Goal: Task Accomplishment & Management: Use online tool/utility

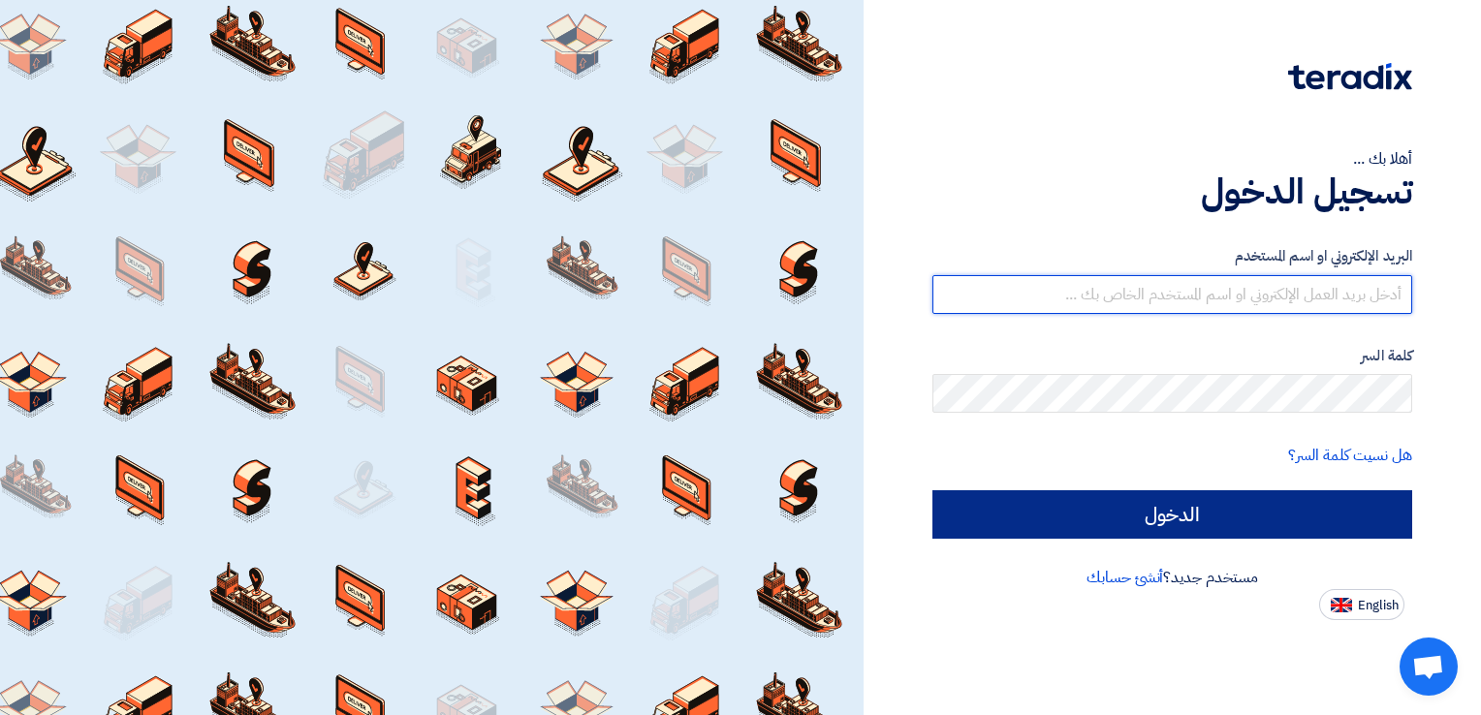
type input "[PERSON_NAME][EMAIL_ADDRESS][DOMAIN_NAME]"
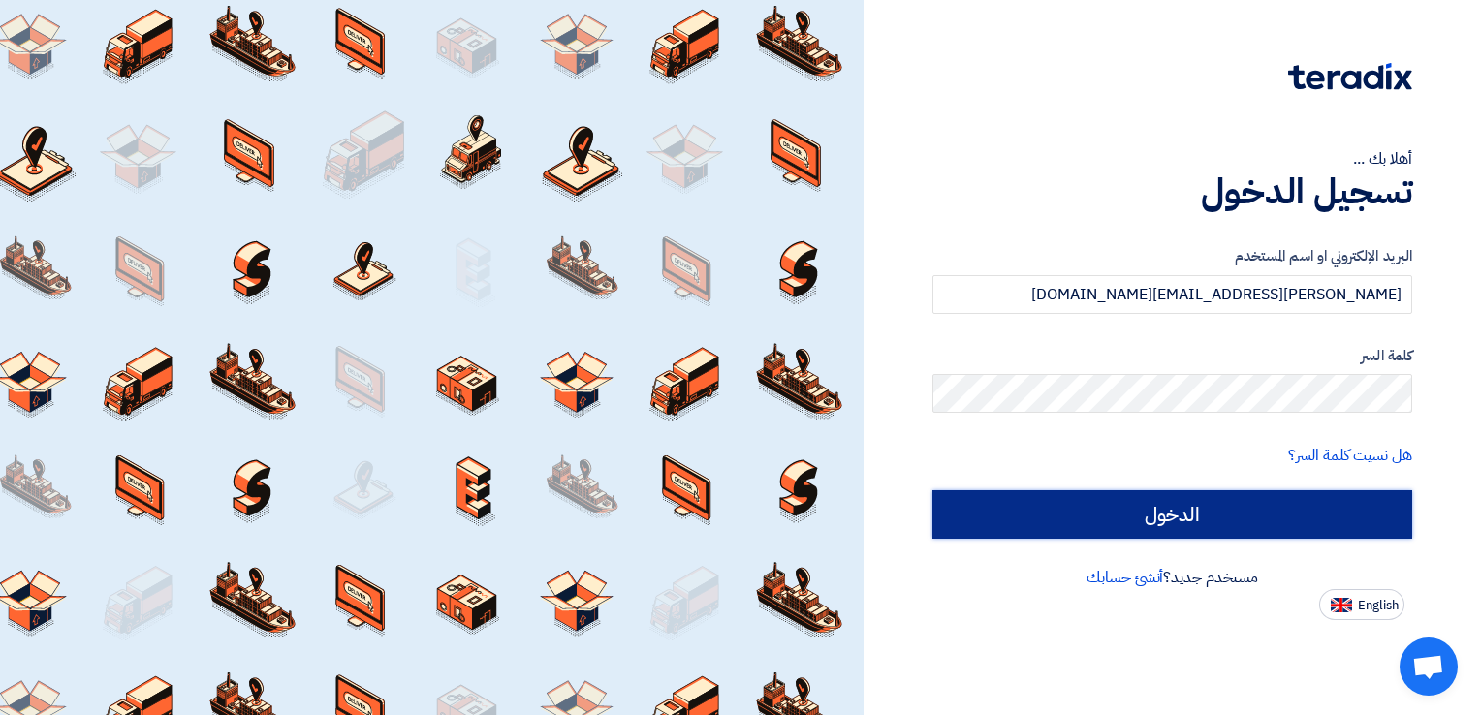
click at [1151, 512] on input "الدخول" at bounding box center [1173, 515] width 480 height 48
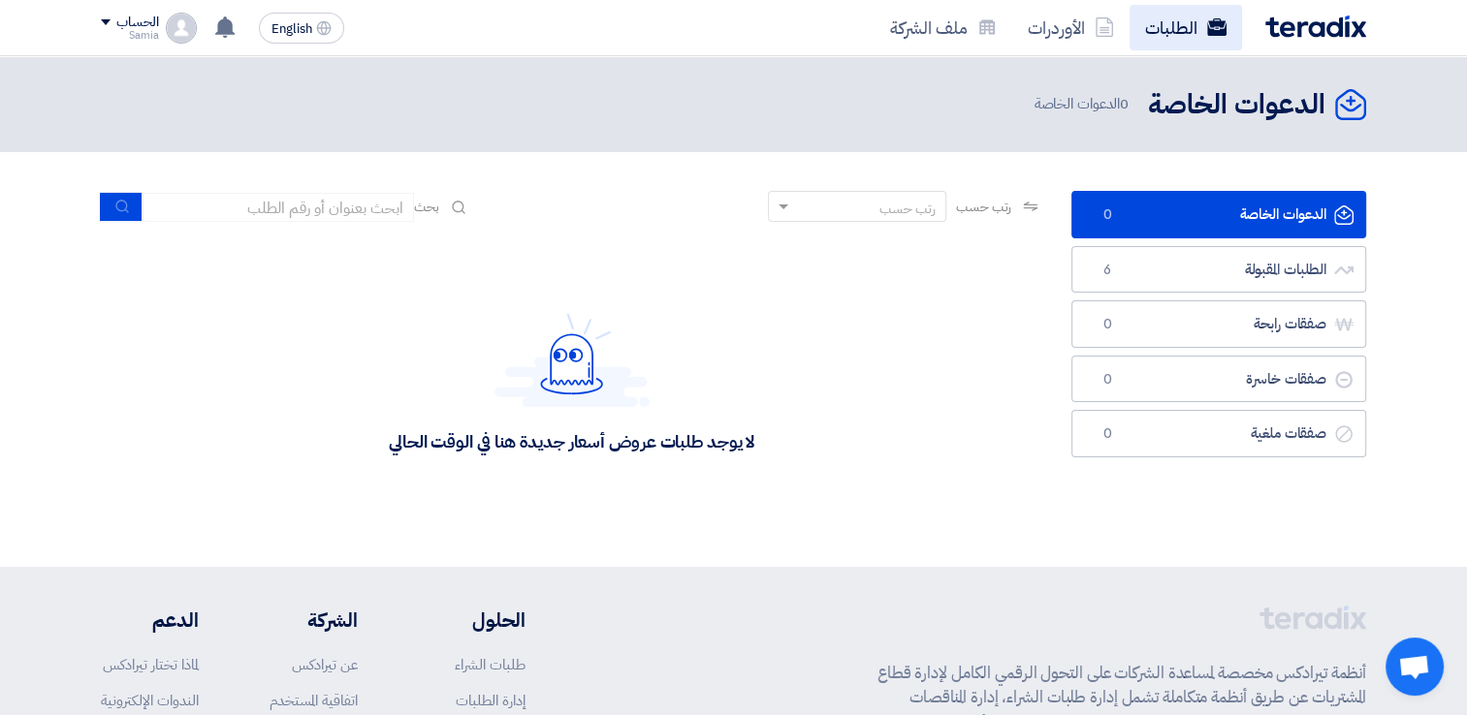
click at [1151, 25] on link "الطلبات" at bounding box center [1185, 28] width 112 height 46
click at [1168, 38] on link "الطلبات" at bounding box center [1185, 28] width 112 height 46
click at [1167, 16] on link "الطلبات" at bounding box center [1185, 28] width 112 height 46
click at [1156, 28] on link "الطلبات" at bounding box center [1185, 28] width 112 height 46
click at [1157, 28] on link "الطلبات" at bounding box center [1185, 28] width 112 height 46
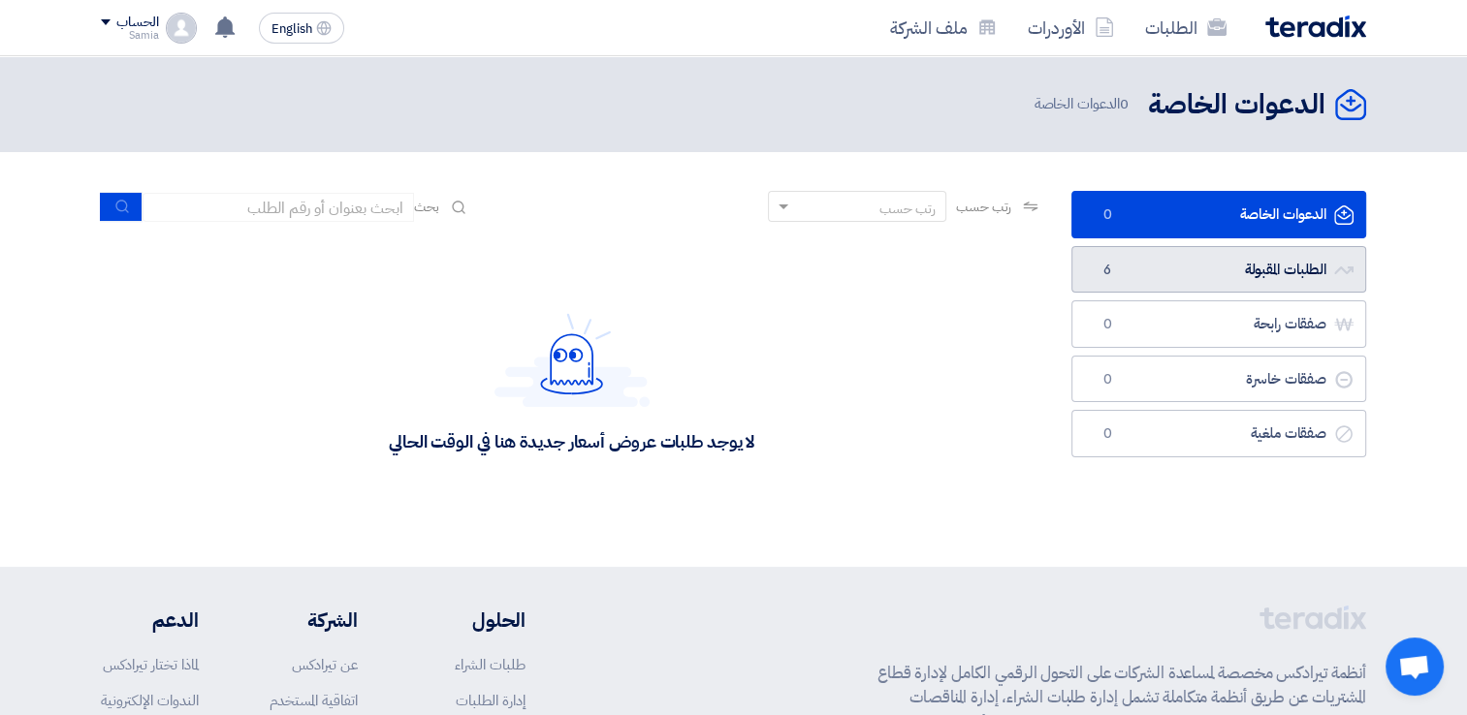
click at [1190, 265] on link "الطلبات المقبولة الطلبات المقبولة 6" at bounding box center [1218, 269] width 295 height 47
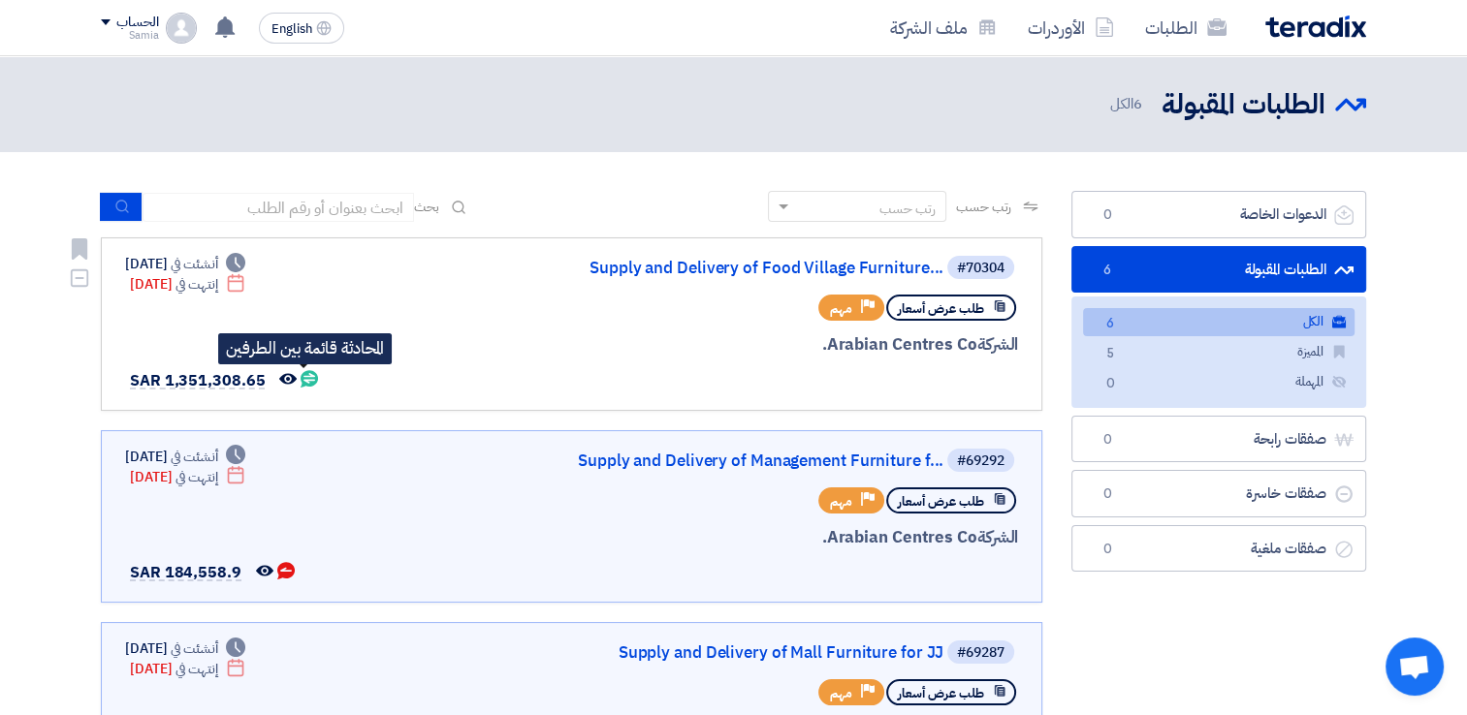
click at [306, 374] on icon "المحادثة قائمة بين الطرفين" at bounding box center [309, 378] width 17 height 17
click at [237, 30] on div "تم مشاهدة العرض المقدم للطلب "Supply and Delivery of Food Village Furniture for…" at bounding box center [224, 28] width 39 height 39
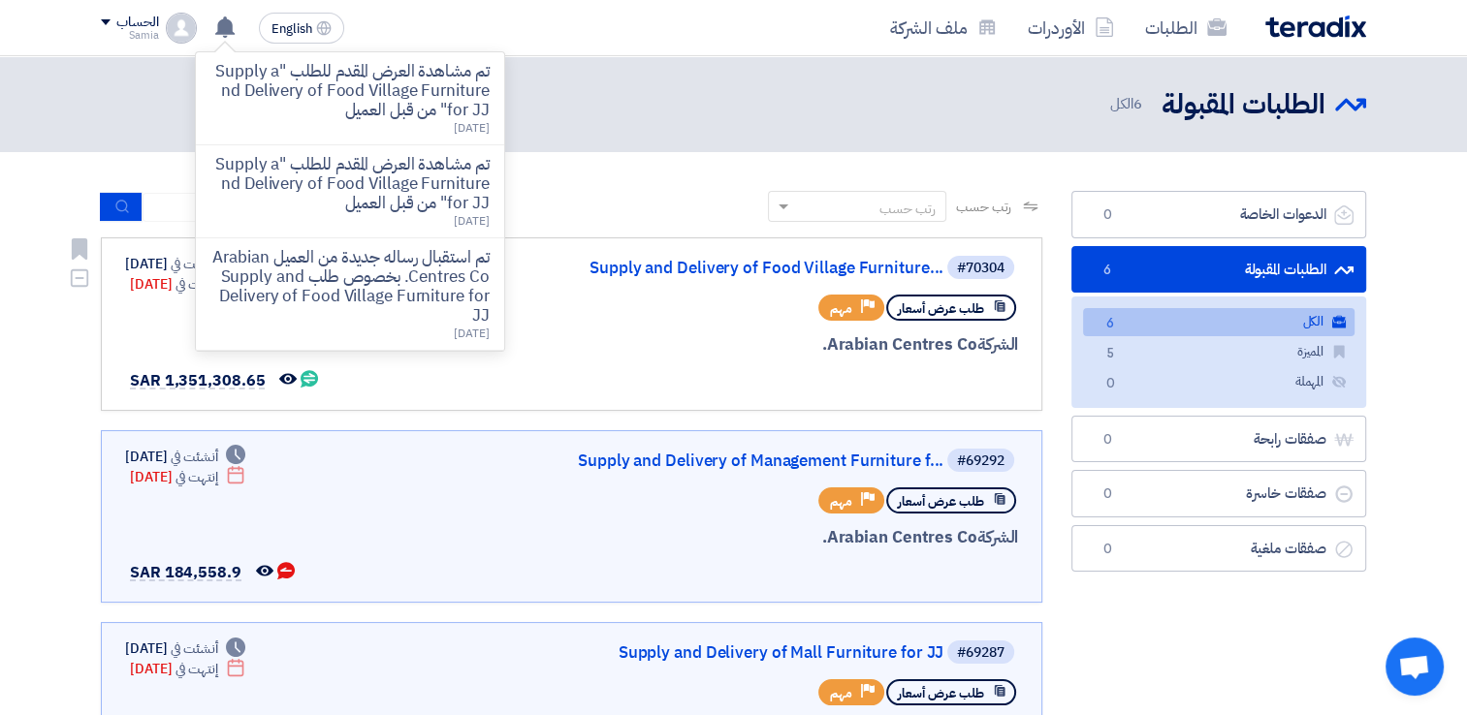
click at [794, 382] on div at bounding box center [785, 380] width 466 height 27
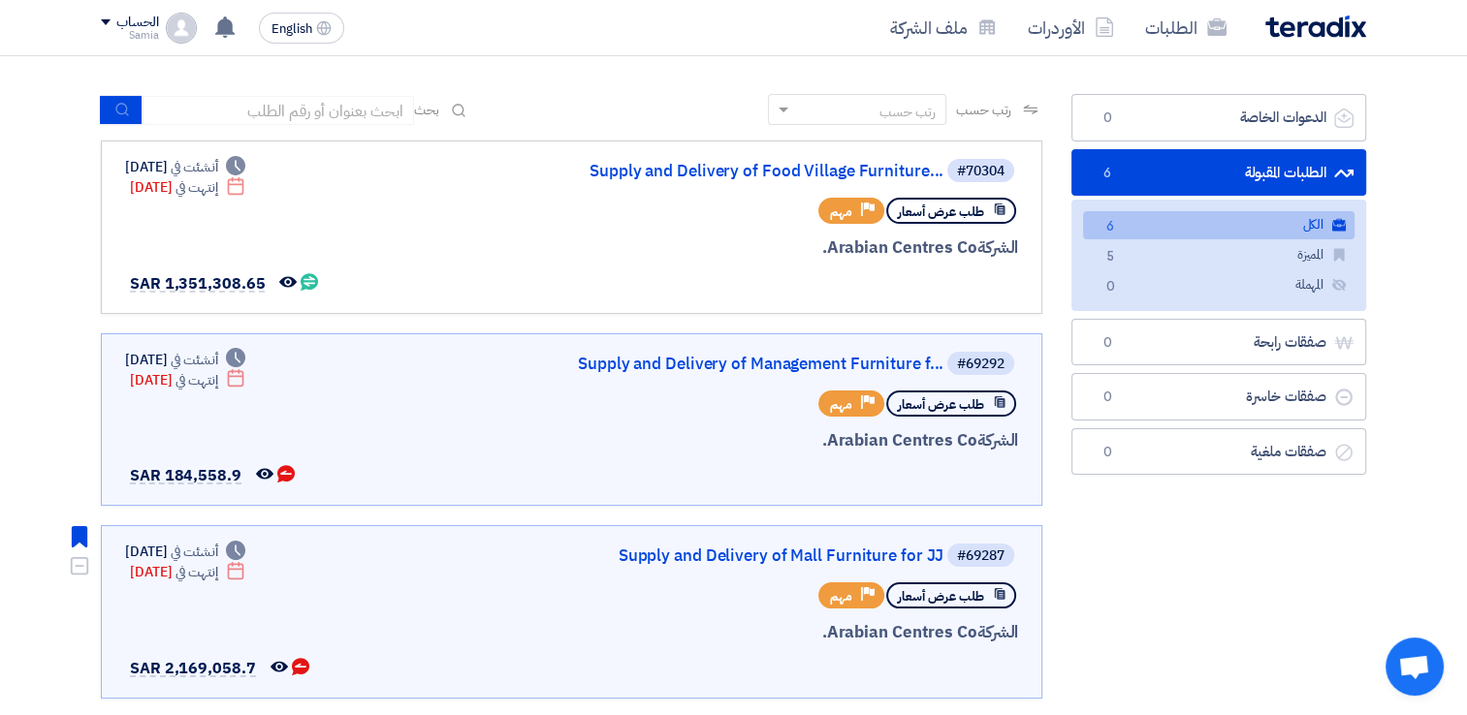
scroll to position [194, 0]
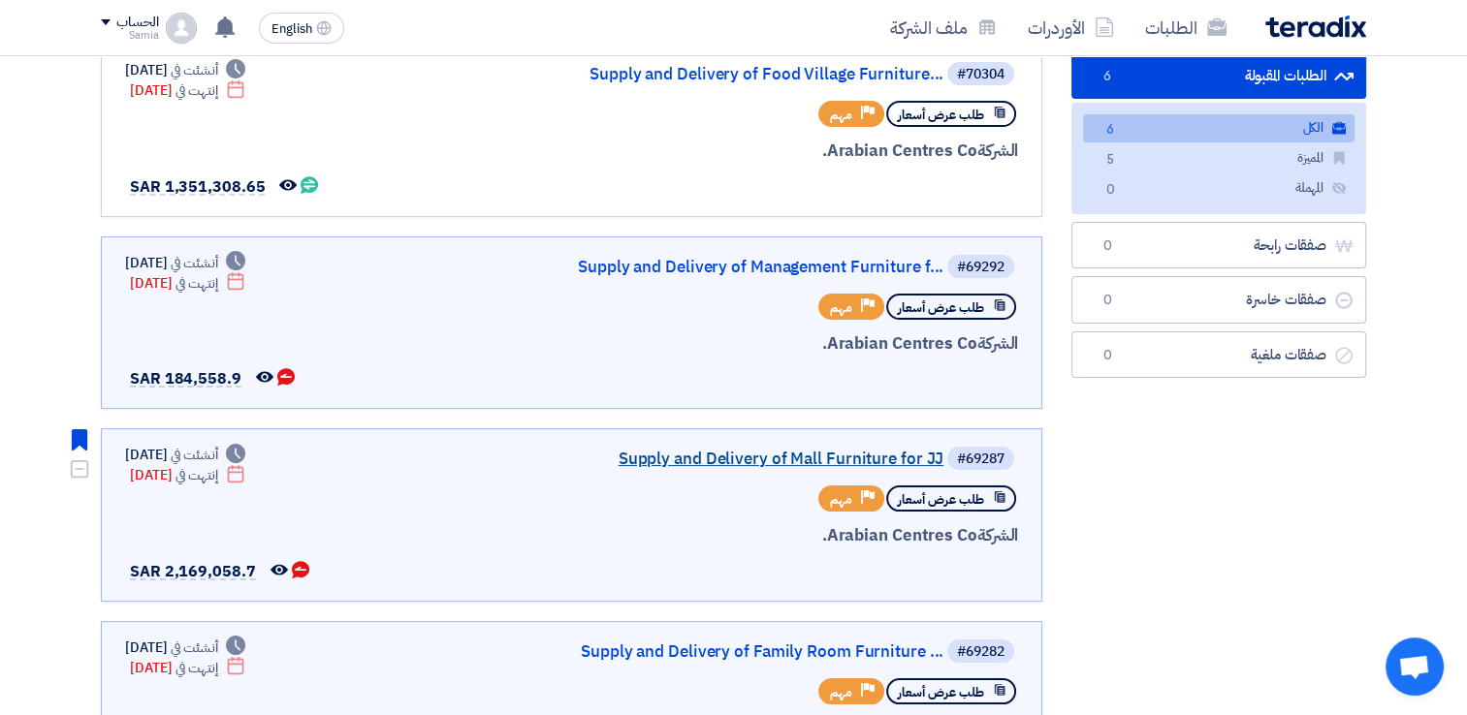
click at [641, 451] on link "Supply and Delivery of Mall Furniture for JJ" at bounding box center [749, 459] width 388 height 17
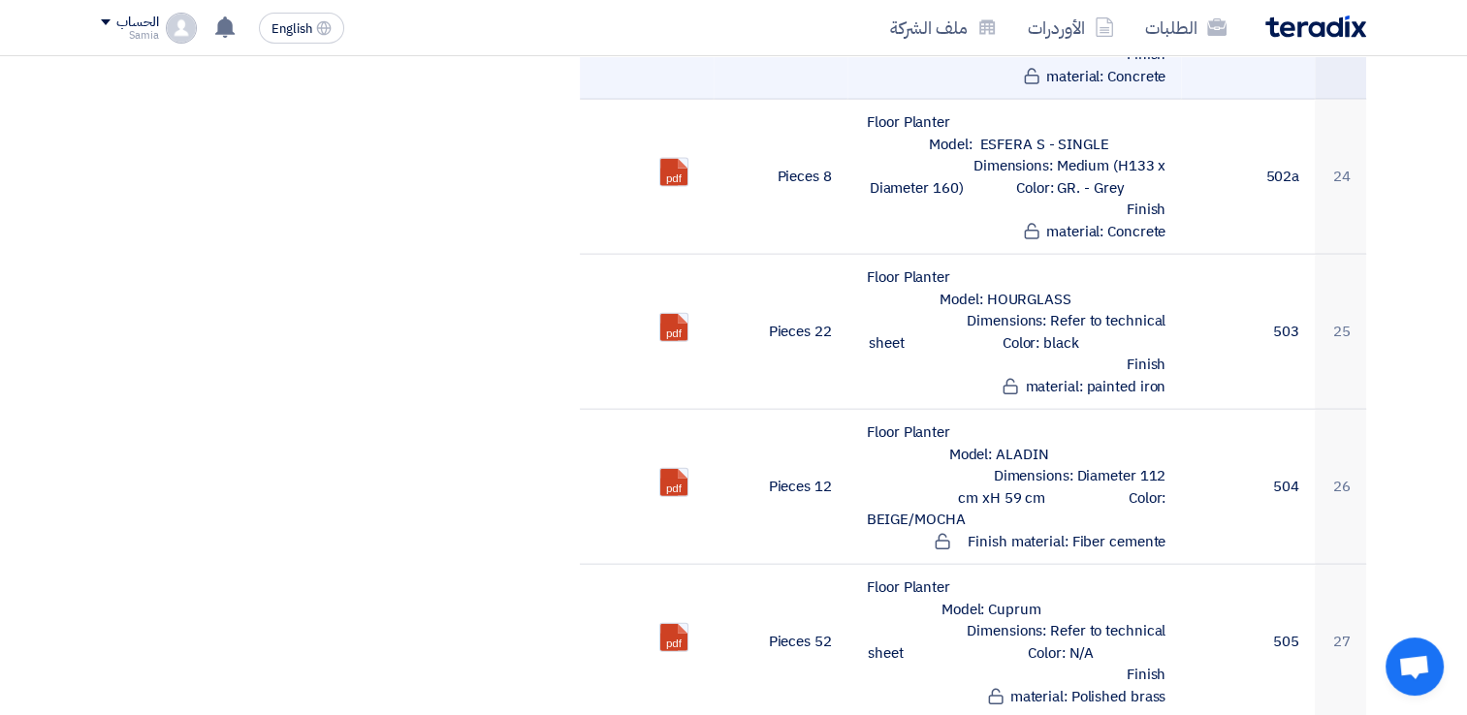
scroll to position [4362, 0]
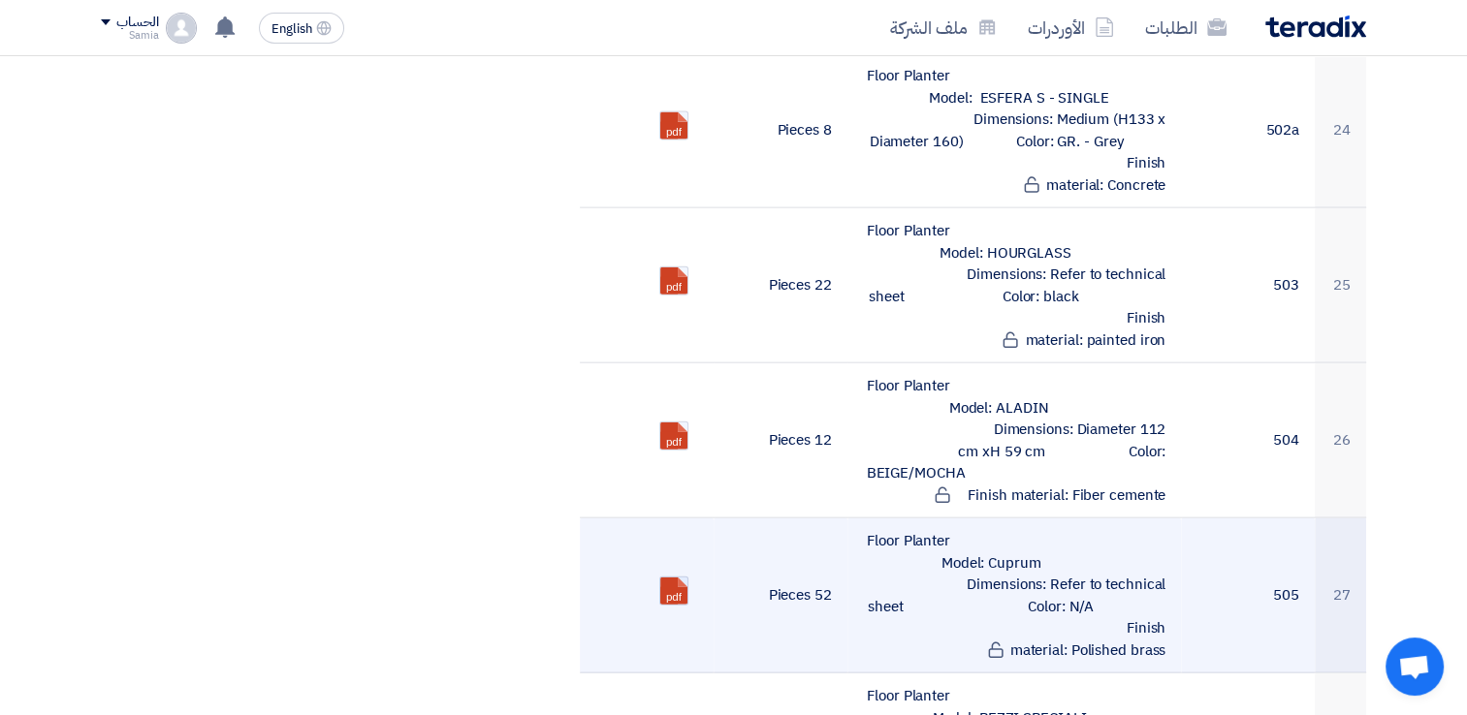
click at [670, 578] on link at bounding box center [737, 636] width 155 height 116
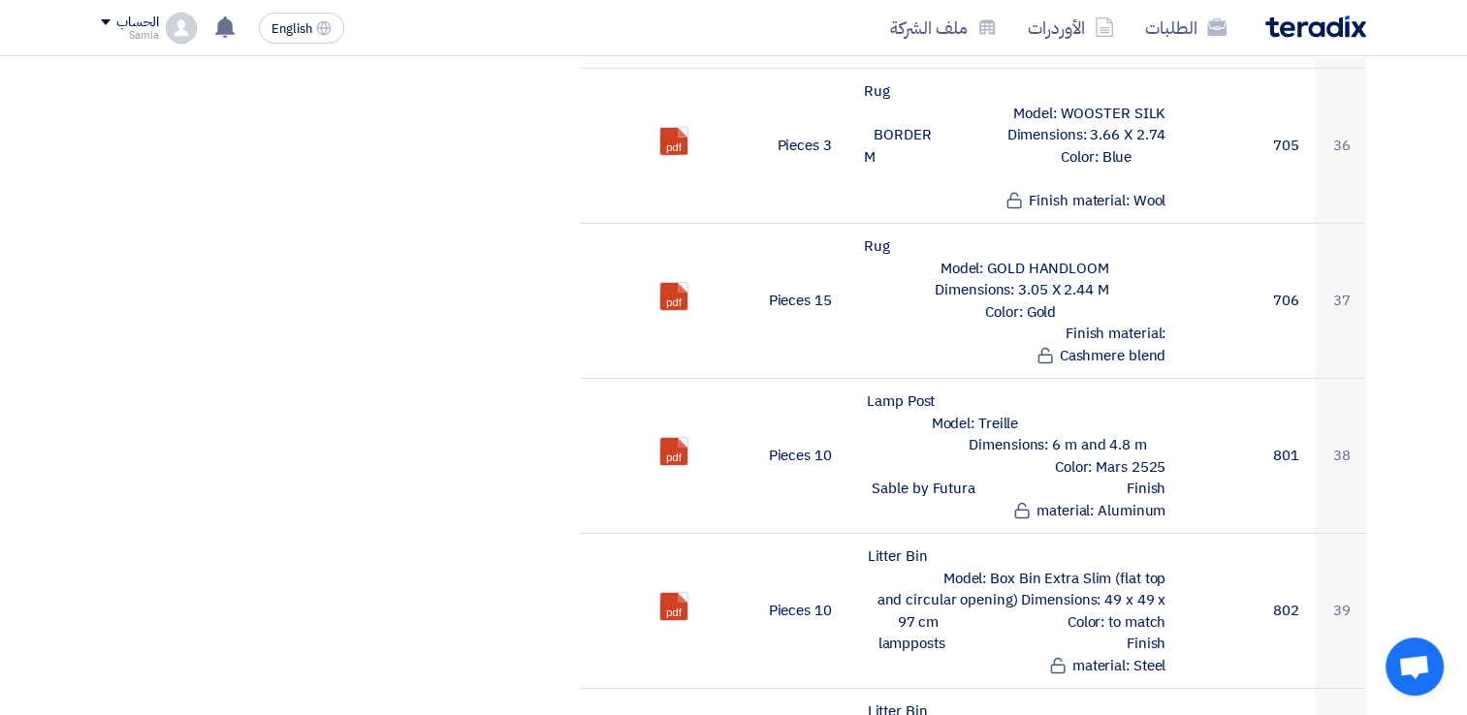
scroll to position [6204, 0]
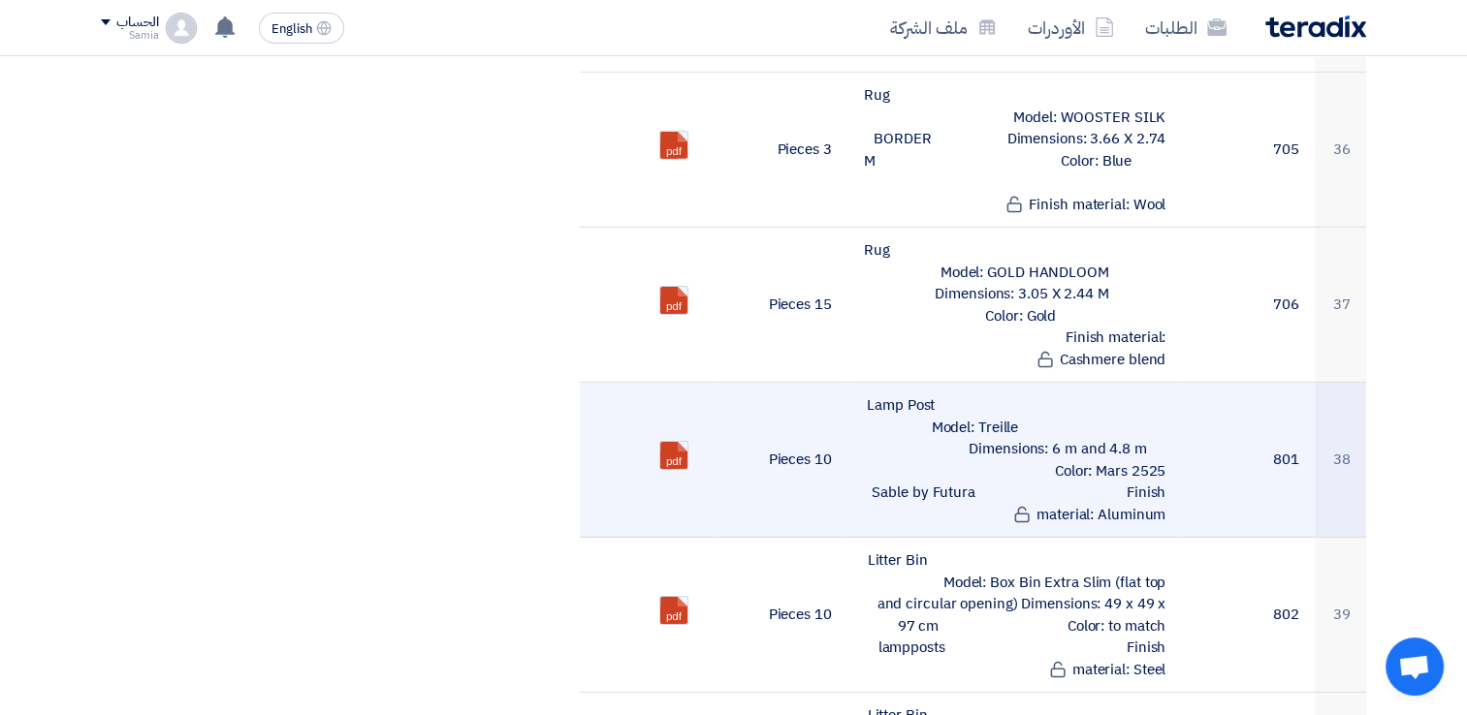
click at [1101, 383] on td "Lamp Post Model: Treille Dimensions: 6 m and 4.8 m Color: Mars 2525 Sable by Fu…" at bounding box center [1014, 460] width 334 height 155
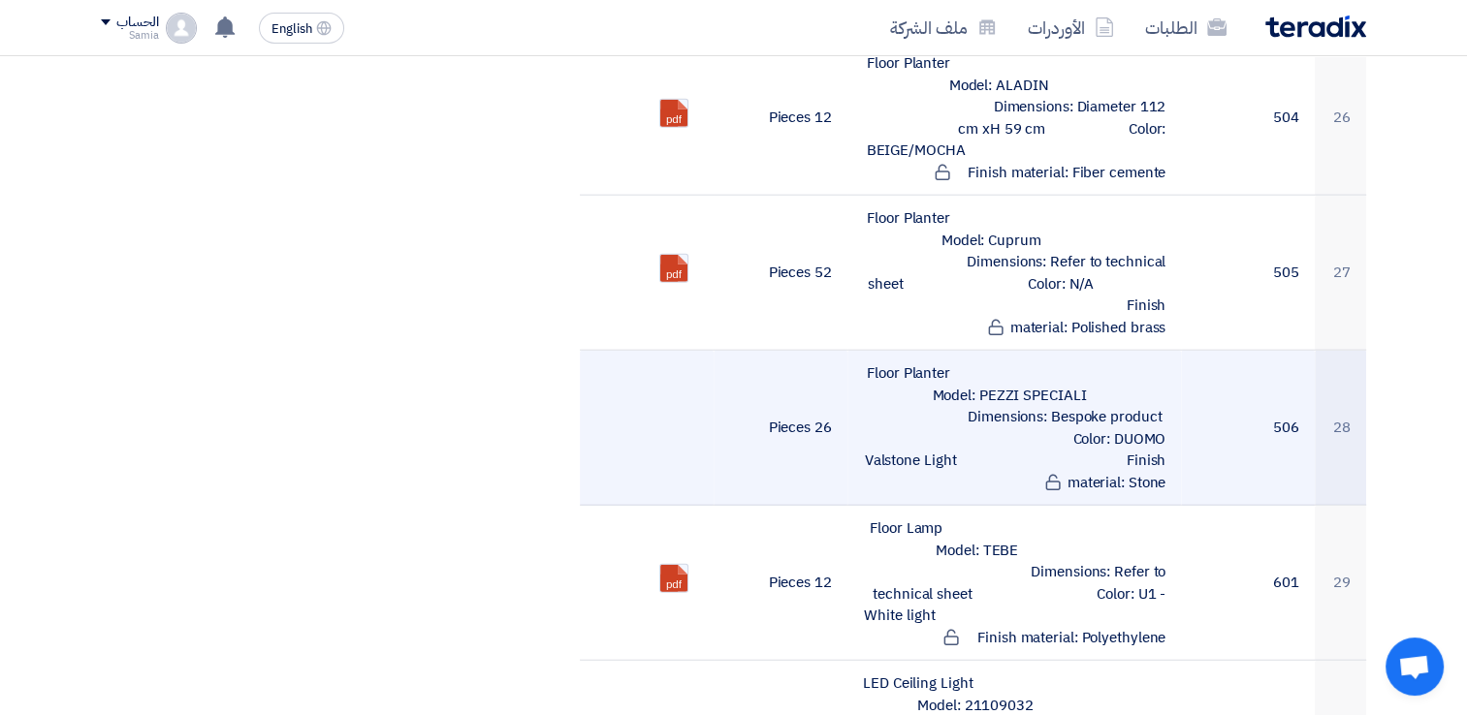
scroll to position [4653, 0]
